Goal: Find specific page/section: Find specific page/section

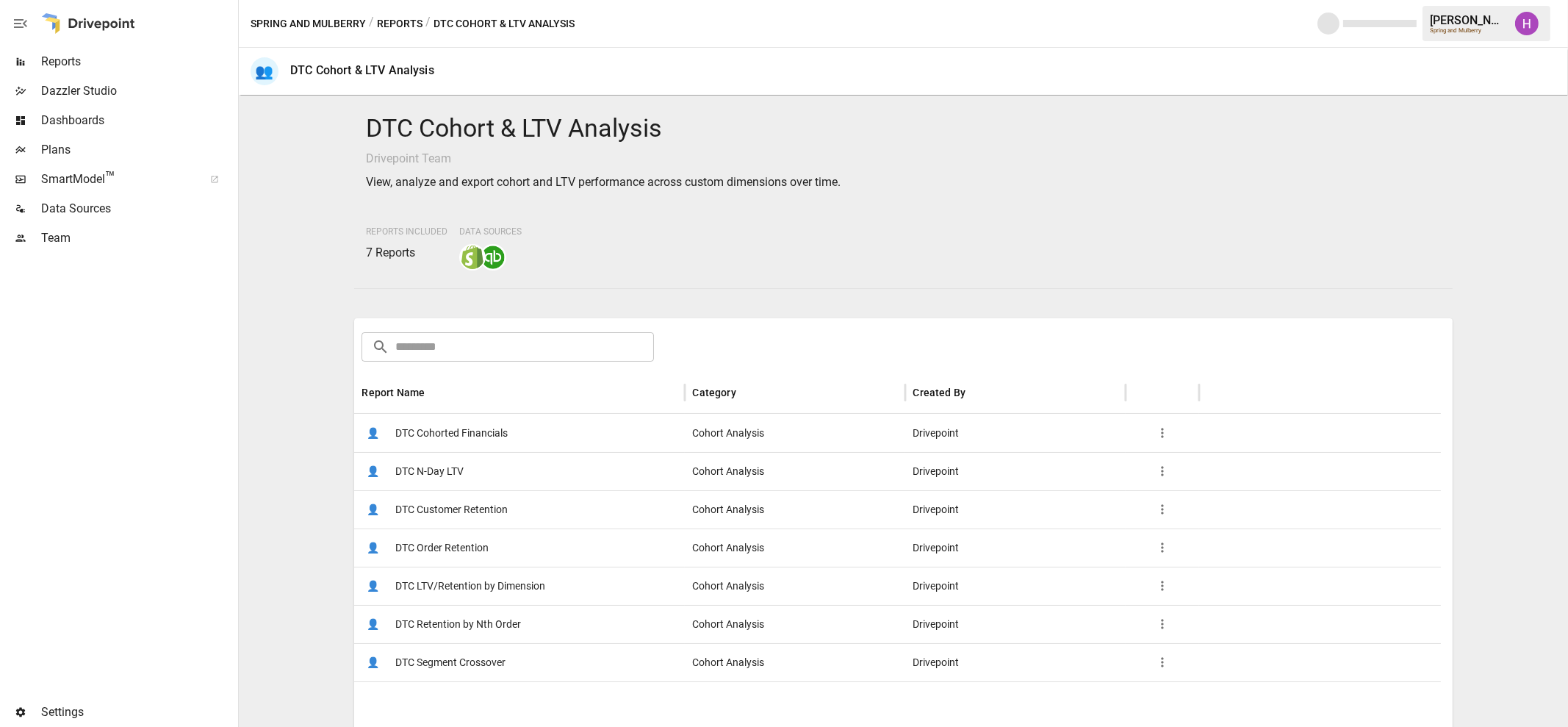
click at [453, 617] on span "DTC Retention by Nth Order" at bounding box center [457, 624] width 125 height 38
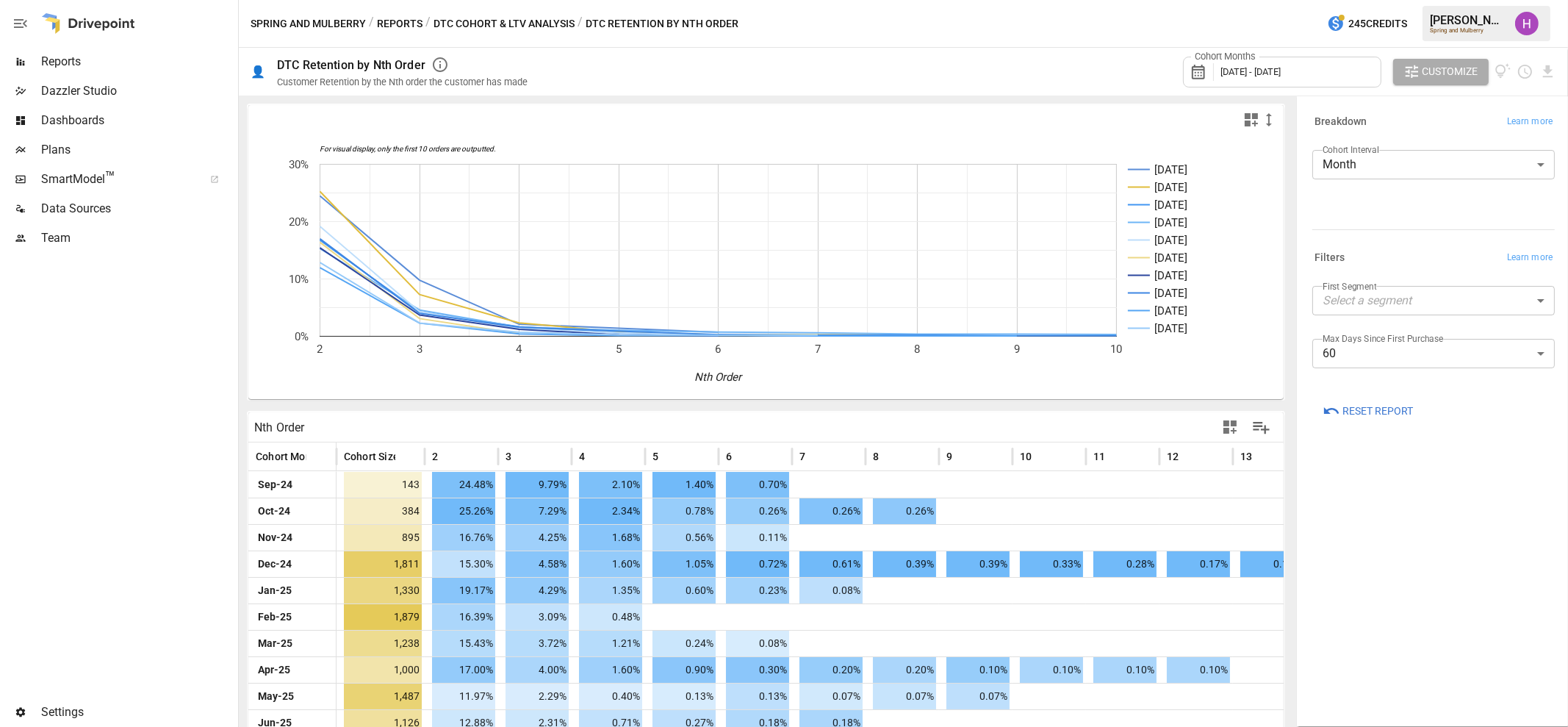
click at [1531, 0] on body "Reports Dazzler Studio Dashboards Plans SmartModel ™ Data Sources Team Settings…" at bounding box center [784, 0] width 1568 height 0
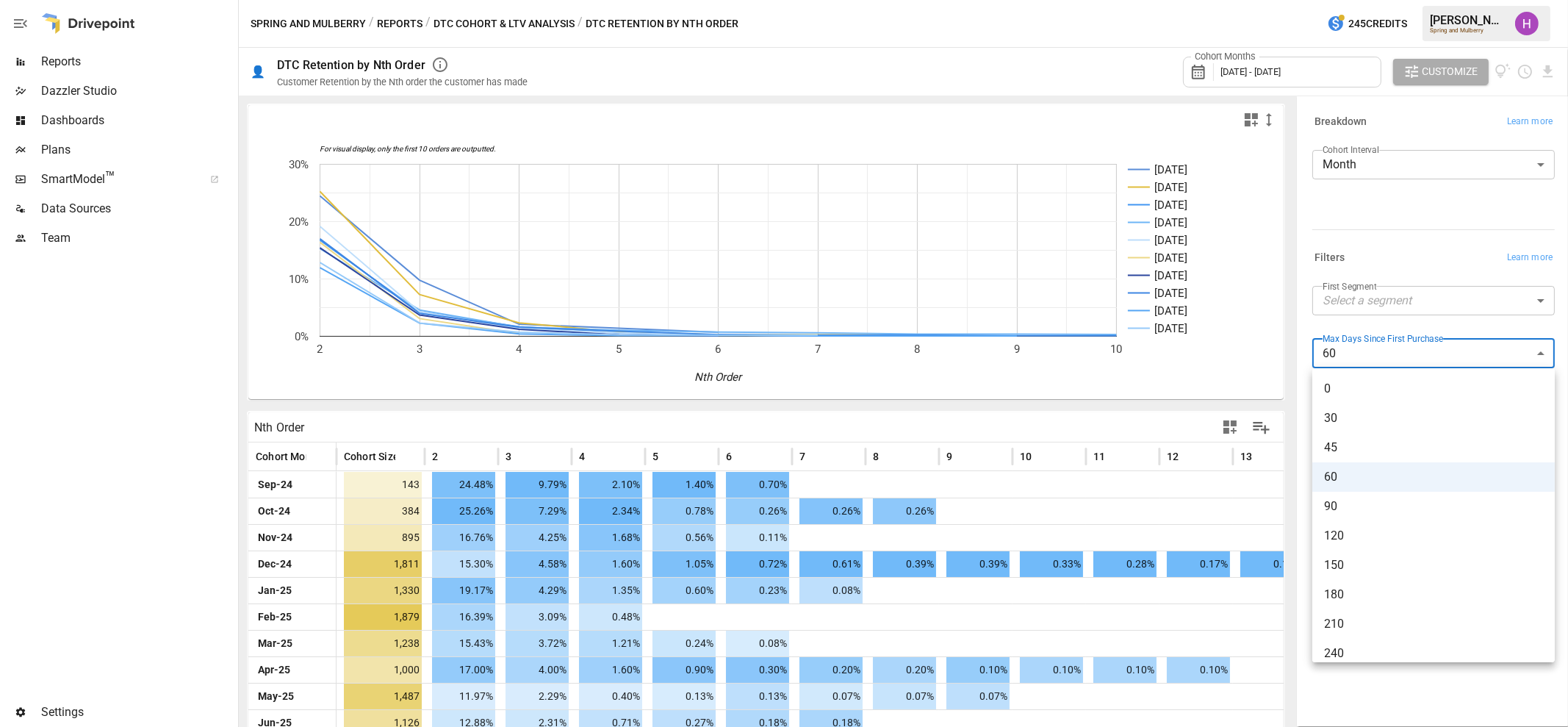
click at [1444, 583] on li "180" at bounding box center [1434, 594] width 243 height 29
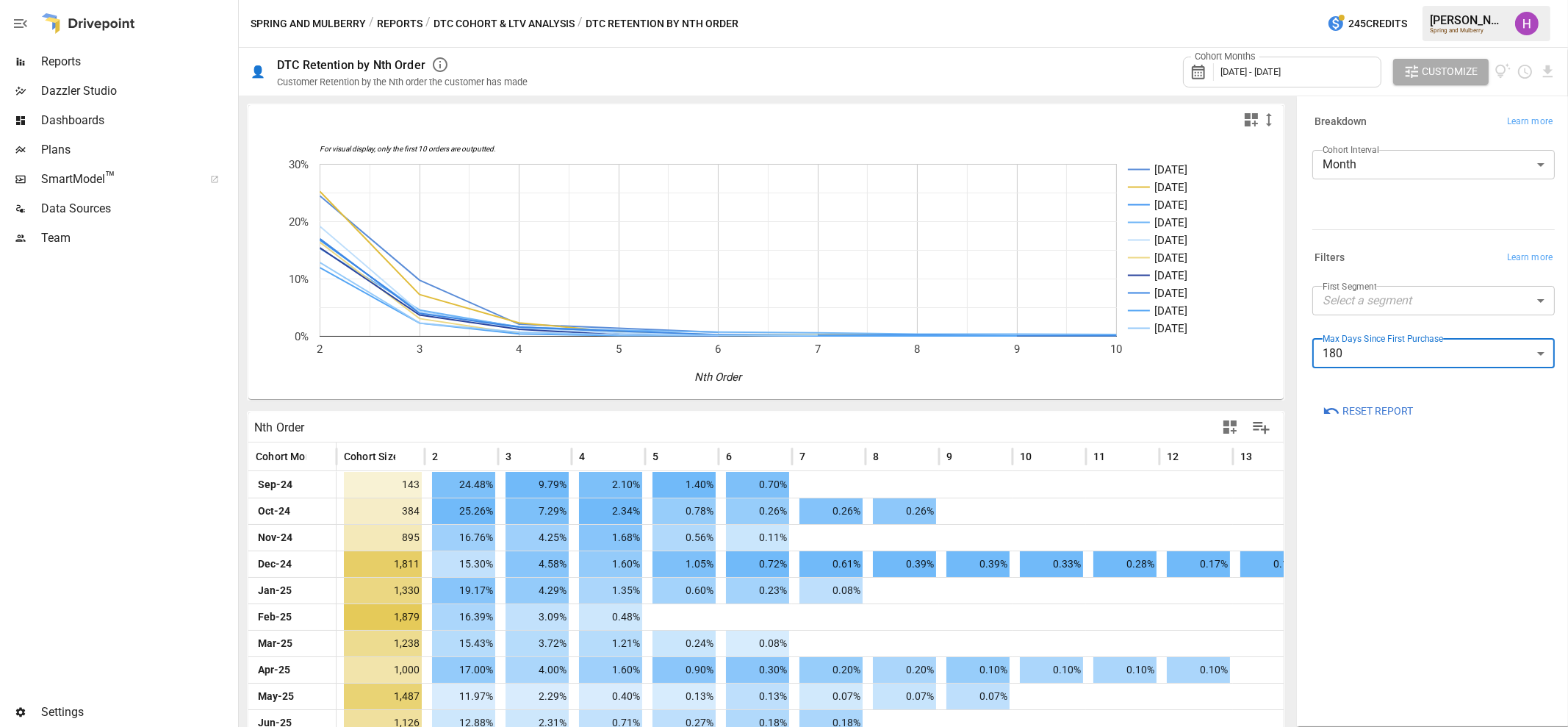
type input "***"
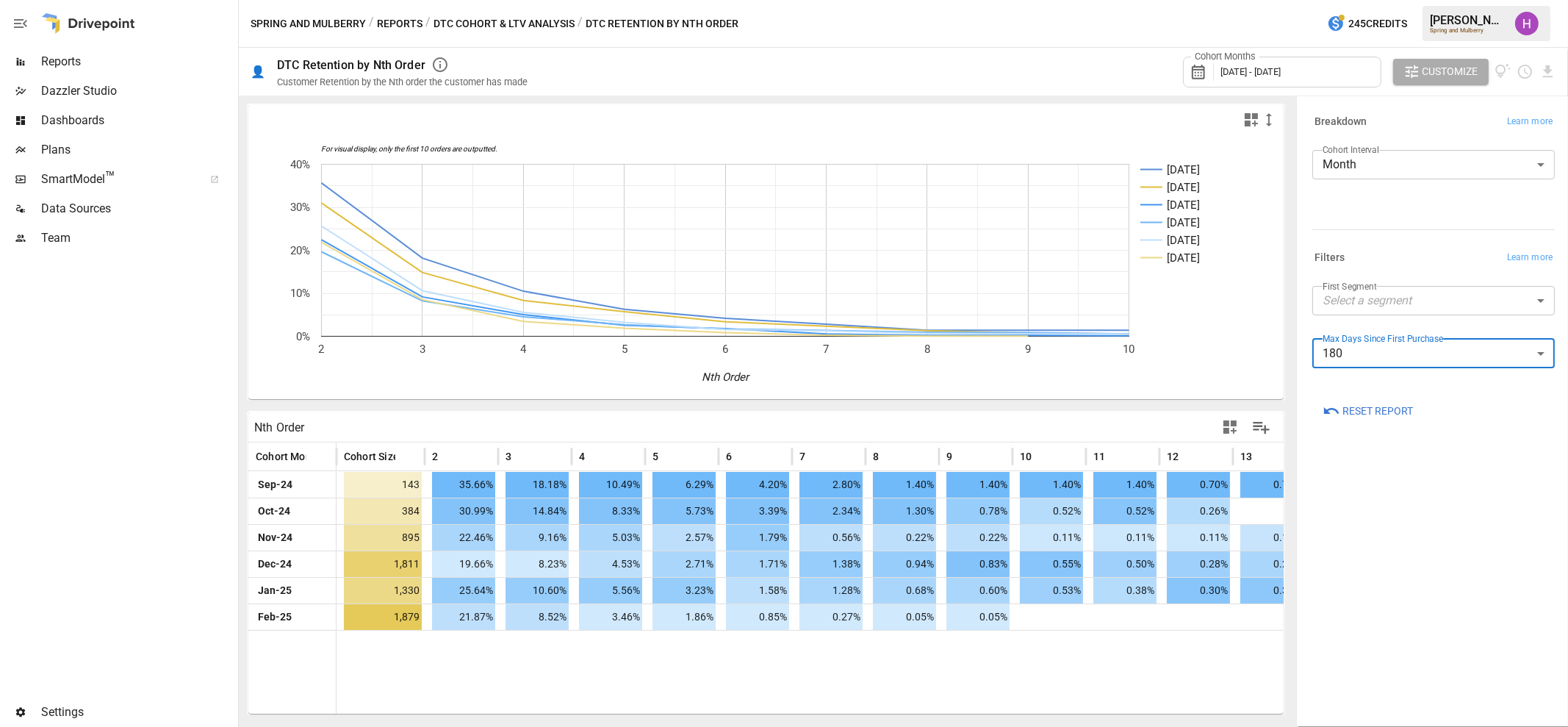
click at [1315, 80] on div "Cohort Months [DATE] - [DATE]" at bounding box center [1283, 72] width 199 height 31
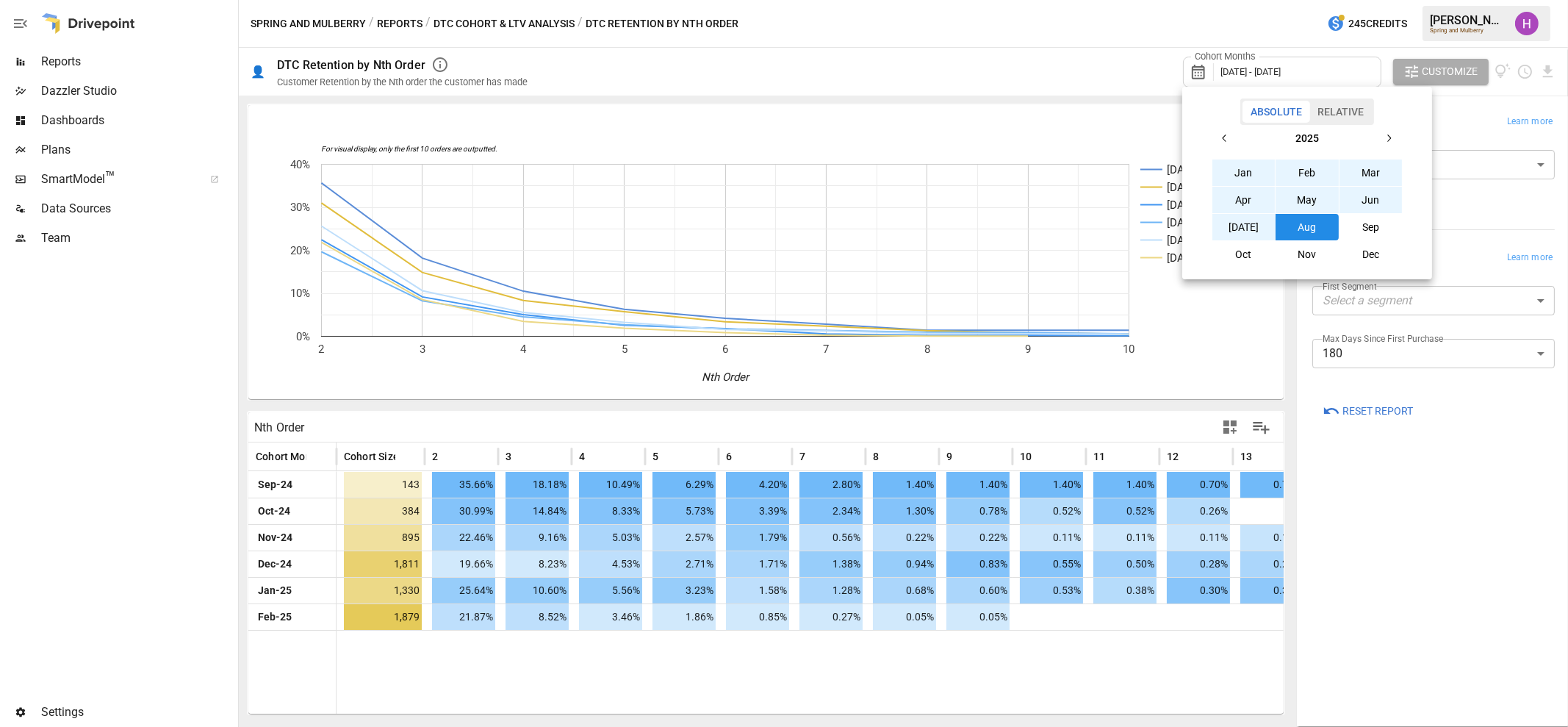
click at [1248, 173] on button "Jan" at bounding box center [1244, 173] width 63 height 27
click at [1324, 226] on button "Aug" at bounding box center [1307, 227] width 63 height 27
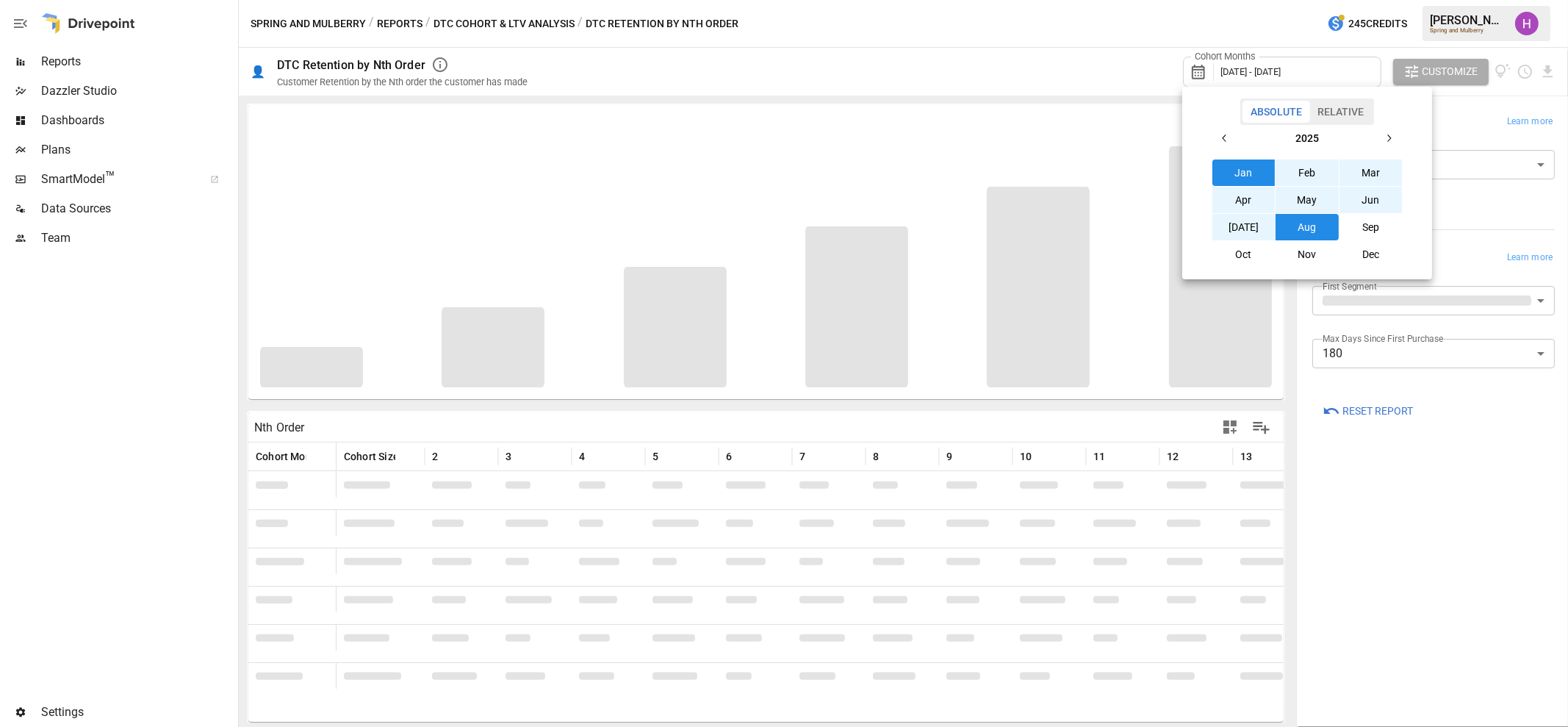
click at [1237, 2] on div at bounding box center [784, 364] width 1568 height 727
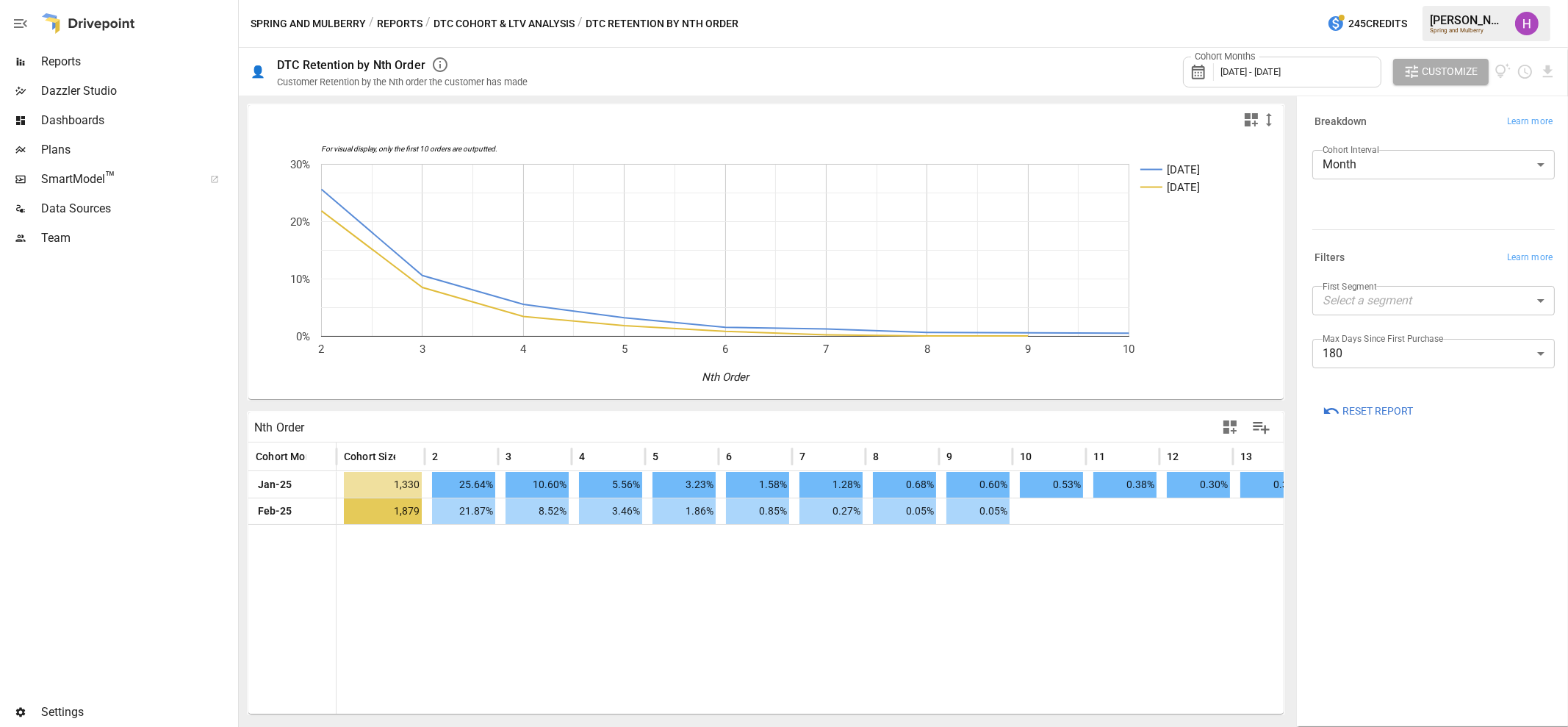
click at [887, 17] on div "Spring and Mulberry / Reports / DTC Cohort & LTV Analysis / DTC Retention by Nt…" at bounding box center [903, 24] width 1329 height 47
click at [404, 20] on button "Reports" at bounding box center [400, 24] width 46 height 18
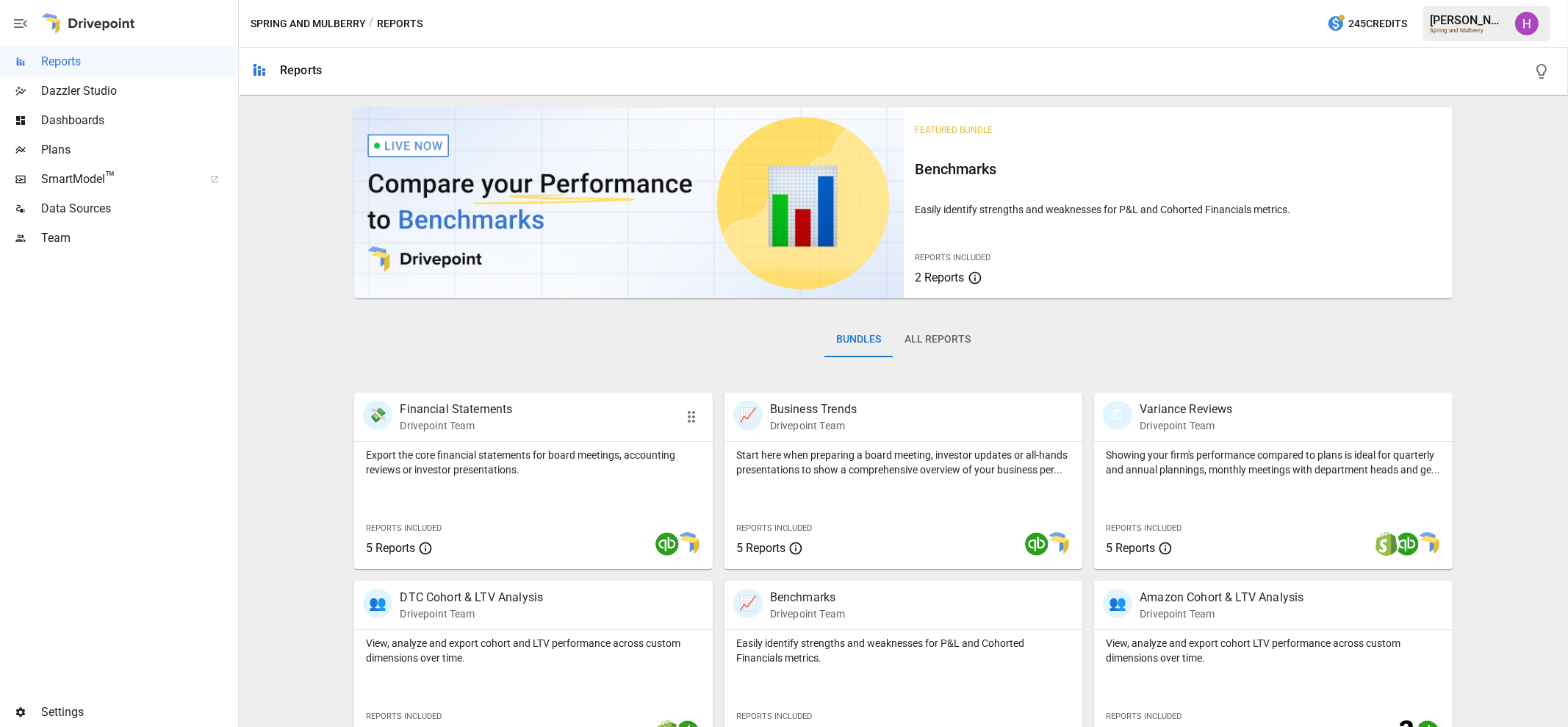
scroll to position [224, 0]
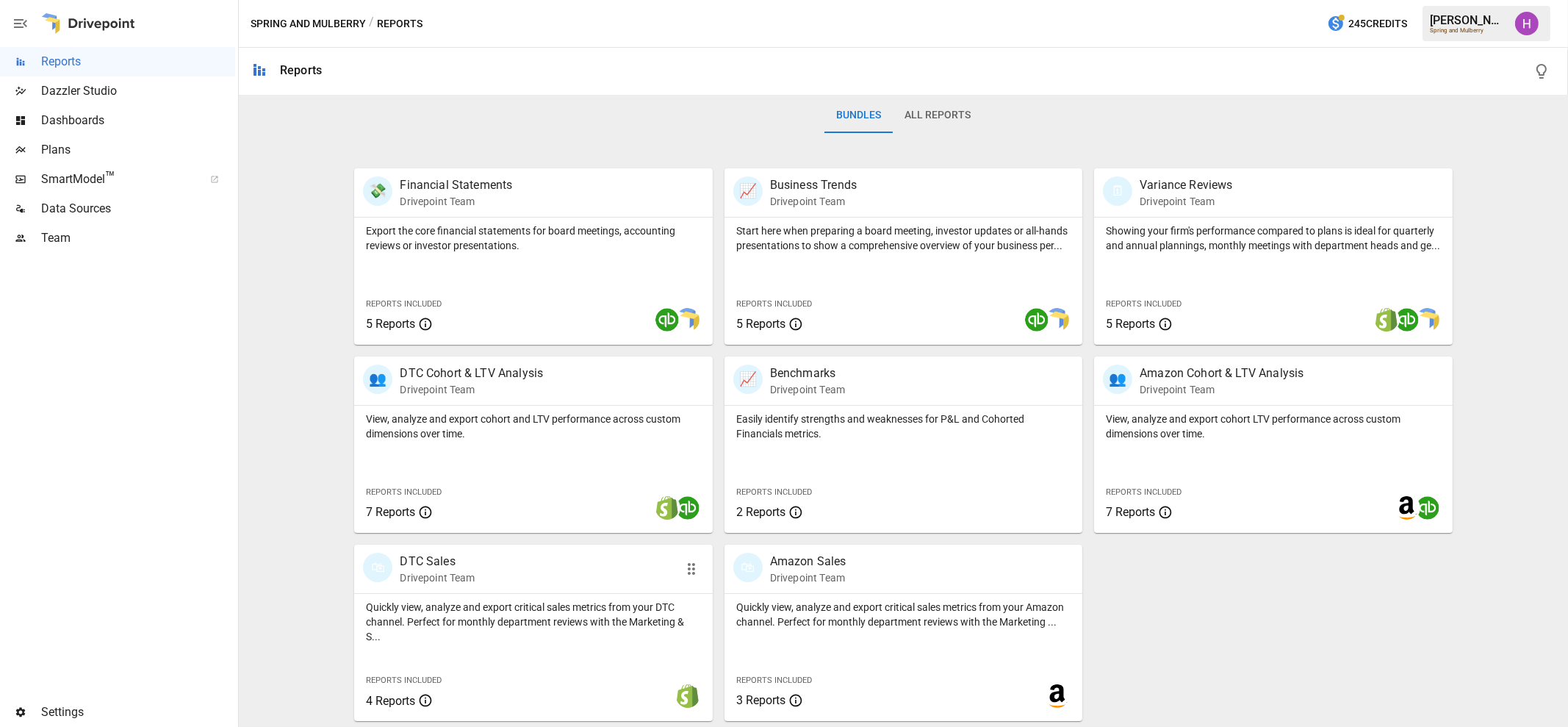
click at [532, 580] on div "🛍 DTC Sales Drivepoint Team" at bounding box center [505, 569] width 284 height 32
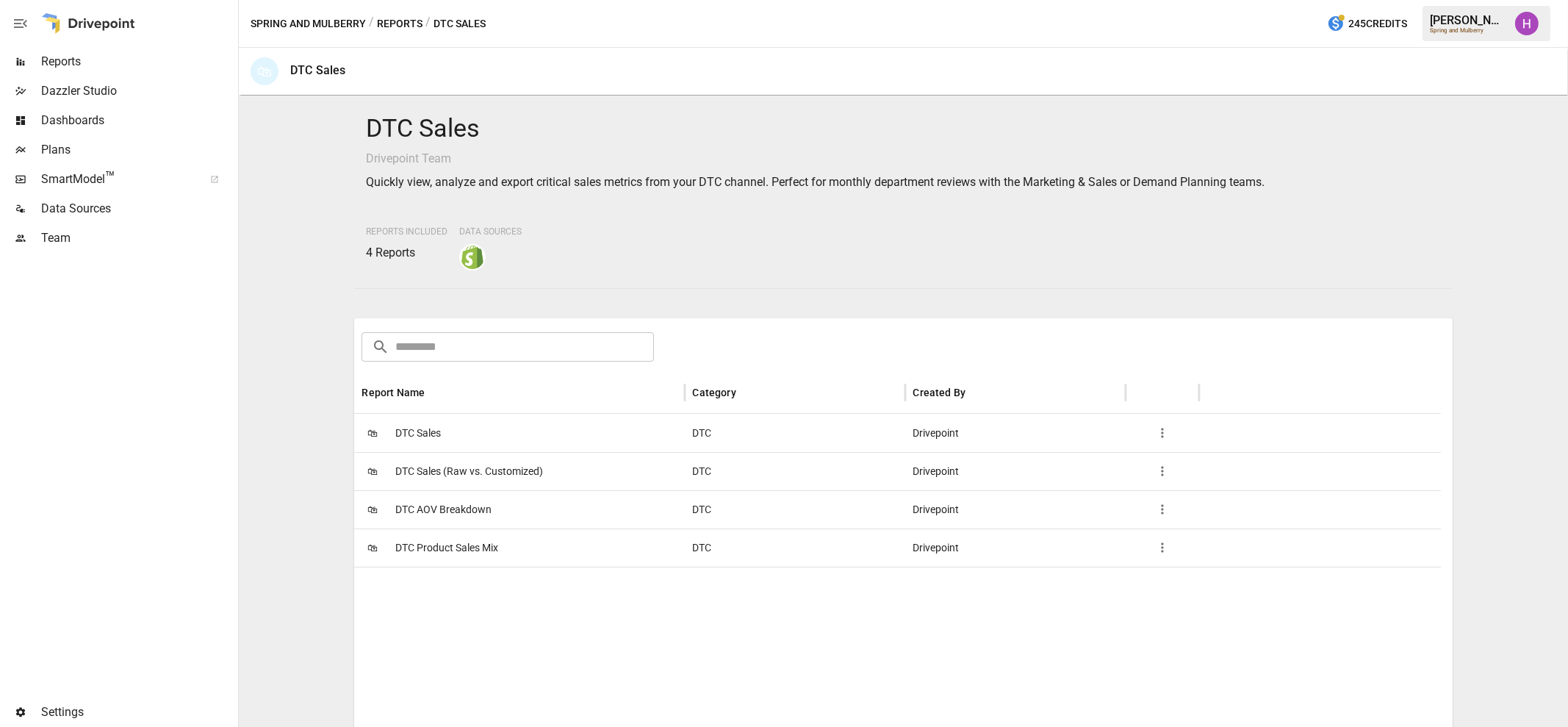
click at [424, 432] on span "DTC Sales" at bounding box center [418, 434] width 46 height 38
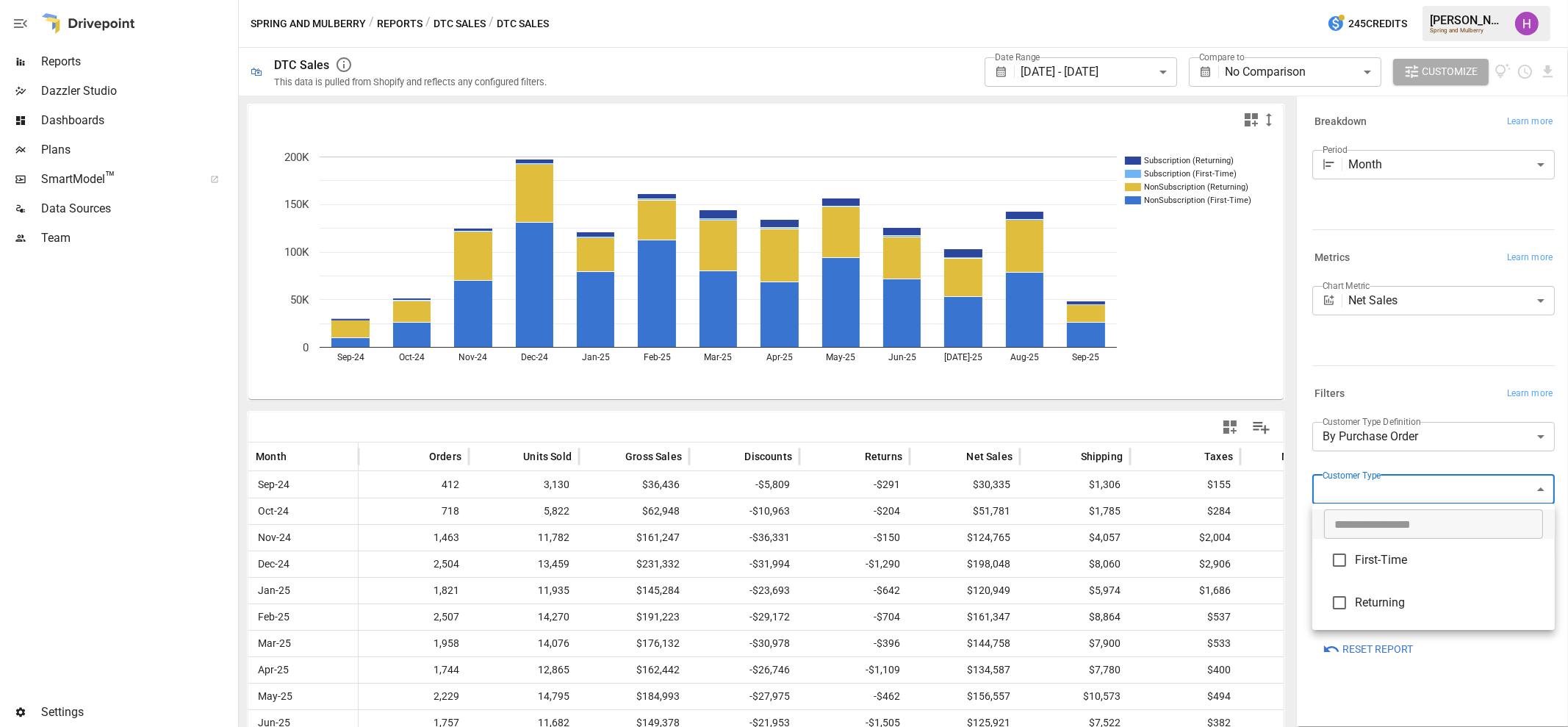
click at [1534, 0] on body "**********" at bounding box center [784, 0] width 1568 height 0
click at [1534, 493] on div at bounding box center [784, 364] width 1568 height 727
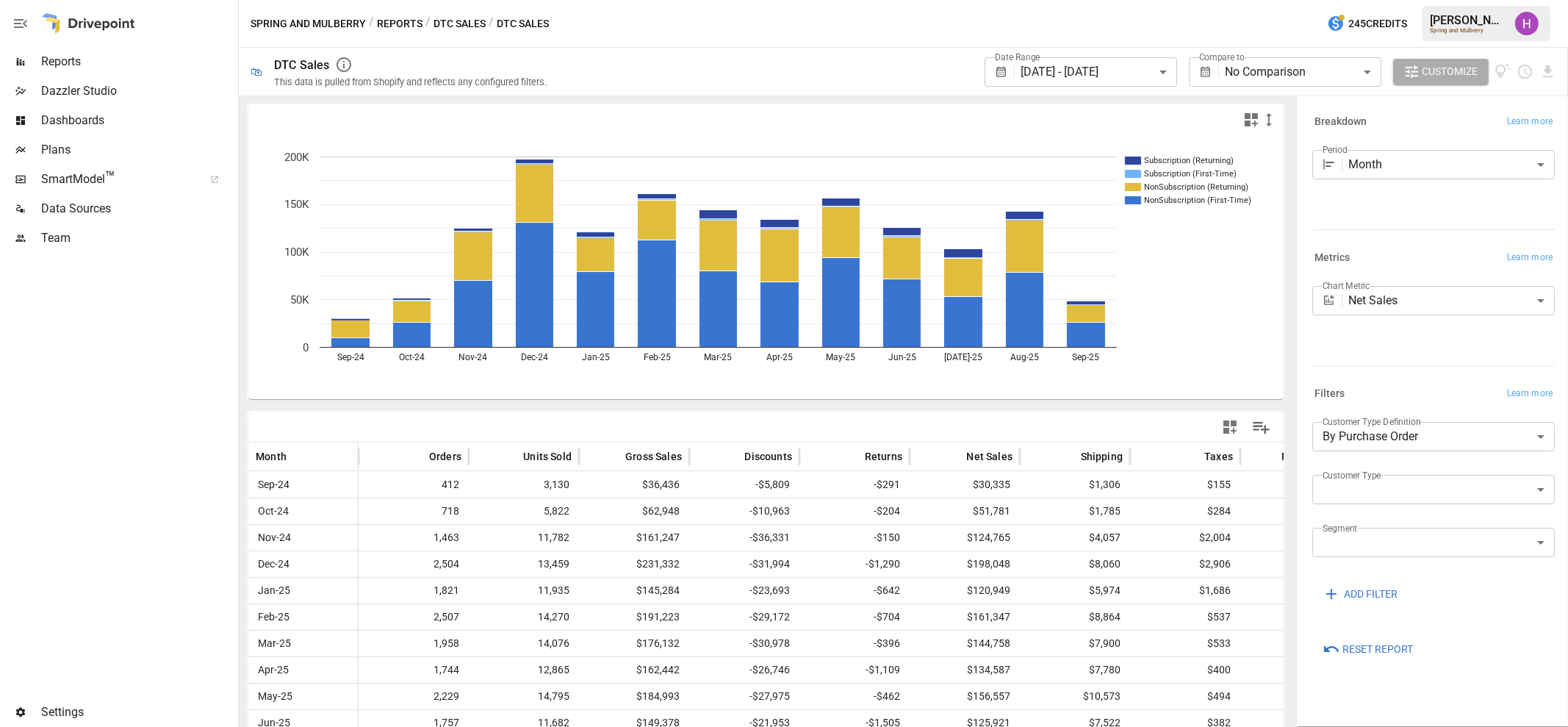
click at [875, 27] on div "Spring and Mulberry / Reports / DTC Sales / DTC Sales 245 Credits [PERSON_NAME]…" at bounding box center [903, 24] width 1329 height 47
